Goal: Task Accomplishment & Management: Complete application form

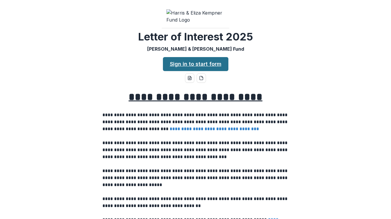
click at [207, 69] on link "Sign in to start form" at bounding box center [196, 64] width 66 height 14
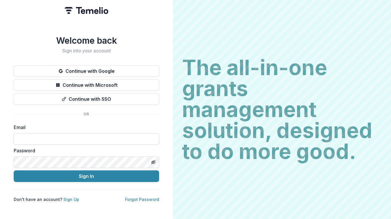
click at [94, 136] on input at bounding box center [87, 139] width 146 height 12
type input "**********"
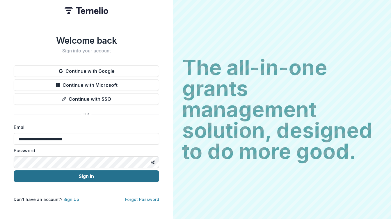
click at [83, 175] on button "Sign In" at bounding box center [87, 176] width 146 height 12
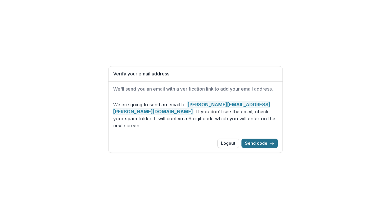
click at [256, 139] on button "Send code" at bounding box center [260, 143] width 36 height 9
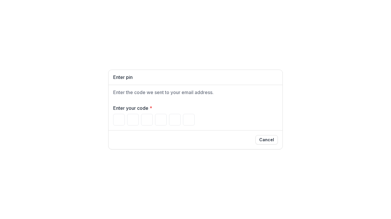
type input "*"
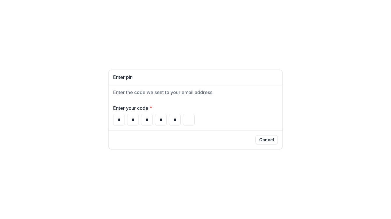
type input "*"
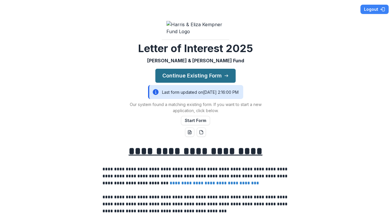
click at [197, 83] on button "Continue Existing Form" at bounding box center [196, 76] width 80 height 14
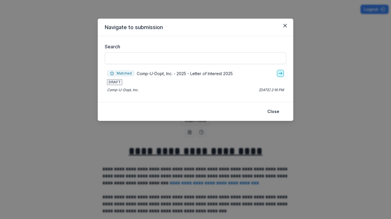
click at [282, 71] on icon "go-to" at bounding box center [280, 73] width 5 height 5
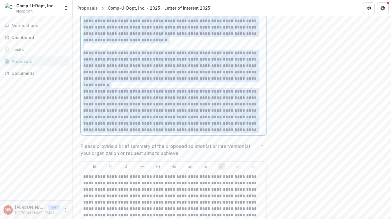
scroll to position [1716, 0]
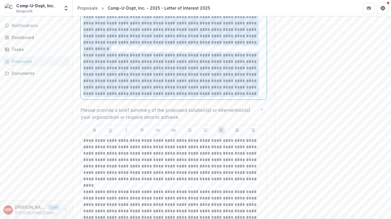
drag, startPoint x: 83, startPoint y: 112, endPoint x: 247, endPoint y: 103, distance: 164.2
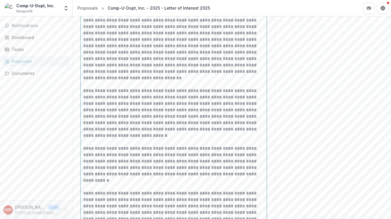
scroll to position [1621, 0]
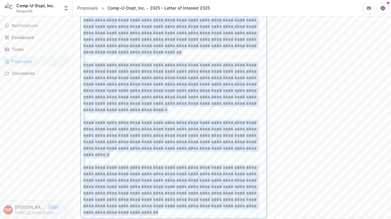
scroll to position [1580, 0]
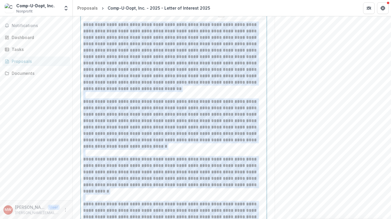
drag, startPoint x: 121, startPoint y: 180, endPoint x: 83, endPoint y: 32, distance: 153.1
click at [83, 32] on div "**********" at bounding box center [173, 137] width 181 height 231
click at [92, 17] on icon "Bold" at bounding box center [94, 14] width 5 height 5
click at [93, 16] on icon "Bold" at bounding box center [94, 14] width 2 height 3
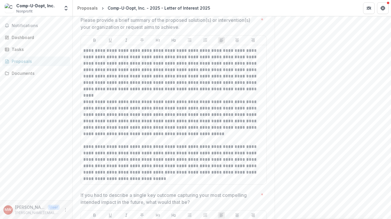
scroll to position [1814, 0]
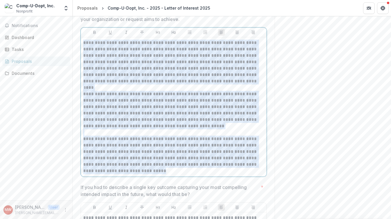
drag, startPoint x: 83, startPoint y: 50, endPoint x: 137, endPoint y: 178, distance: 139.0
click at [137, 174] on div "**********" at bounding box center [173, 107] width 181 height 135
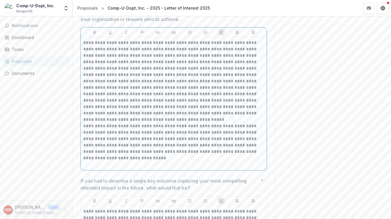
click at [170, 84] on p "**********" at bounding box center [173, 62] width 181 height 45
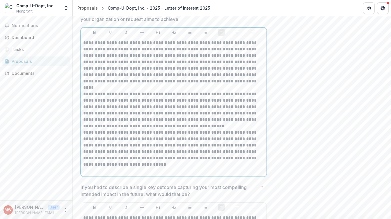
click at [179, 129] on p "**********" at bounding box center [173, 110] width 181 height 38
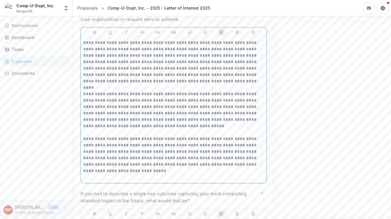
click at [135, 181] on p at bounding box center [173, 177] width 181 height 6
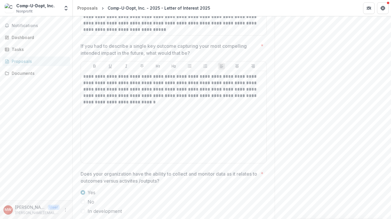
scroll to position [1945, 0]
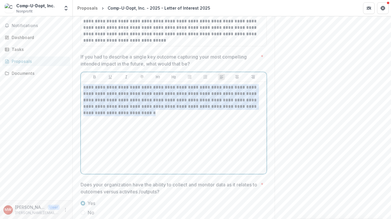
drag, startPoint x: 122, startPoint y: 121, endPoint x: 82, endPoint y: 95, distance: 47.6
click at [82, 95] on div "**********" at bounding box center [174, 128] width 186 height 92
drag, startPoint x: 127, startPoint y: 121, endPoint x: 82, endPoint y: 93, distance: 52.5
click at [82, 93] on div "**********" at bounding box center [174, 128] width 186 height 92
click at [92, 79] on icon "Bold" at bounding box center [94, 77] width 5 height 5
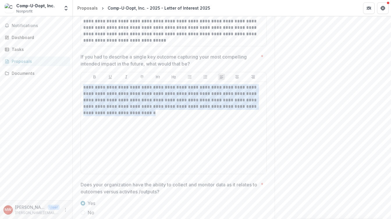
drag, startPoint x: 82, startPoint y: 93, endPoint x: 295, endPoint y: 141, distance: 218.4
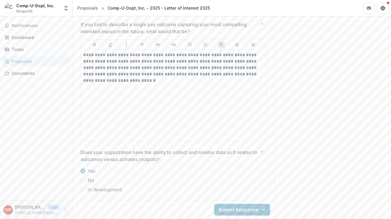
scroll to position [1984, 0]
click at [245, 209] on button "Submit Response" at bounding box center [242, 210] width 56 height 12
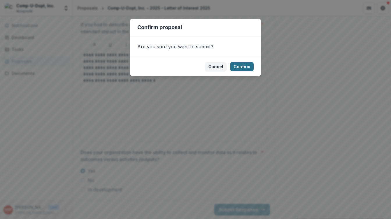
drag, startPoint x: 295, startPoint y: 141, endPoint x: 243, endPoint y: 66, distance: 91.5
click at [243, 66] on button "Confirm" at bounding box center [242, 66] width 24 height 9
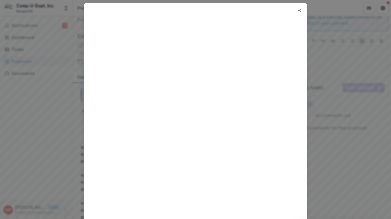
scroll to position [0, 0]
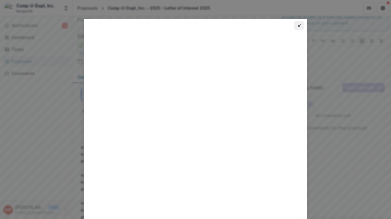
click at [298, 25] on icon "Close" at bounding box center [299, 25] width 3 height 3
